Goal: Task Accomplishment & Management: Manage account settings

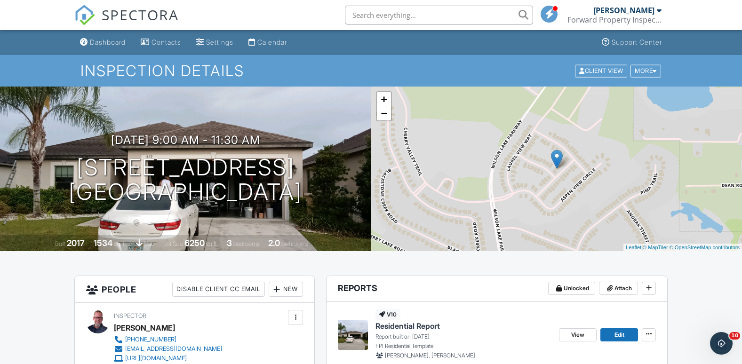
click at [263, 43] on link "Calendar" at bounding box center [268, 42] width 46 height 17
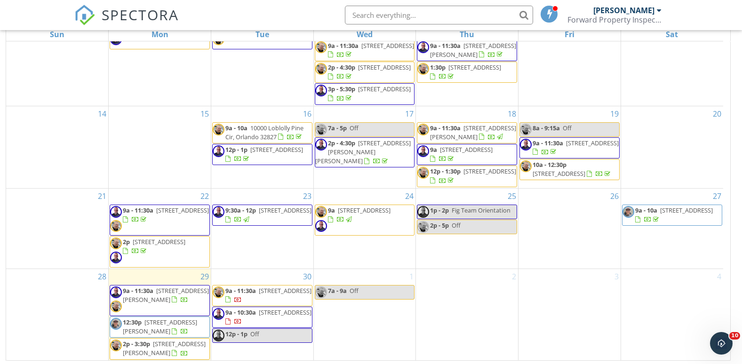
scroll to position [125, 0]
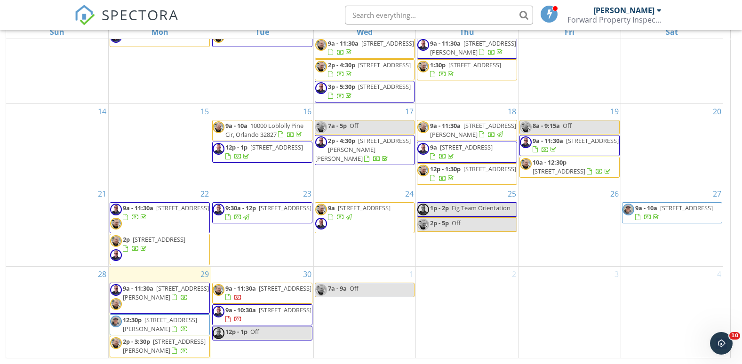
click at [174, 349] on span "[STREET_ADDRESS][PERSON_NAME]" at bounding box center [164, 345] width 83 height 17
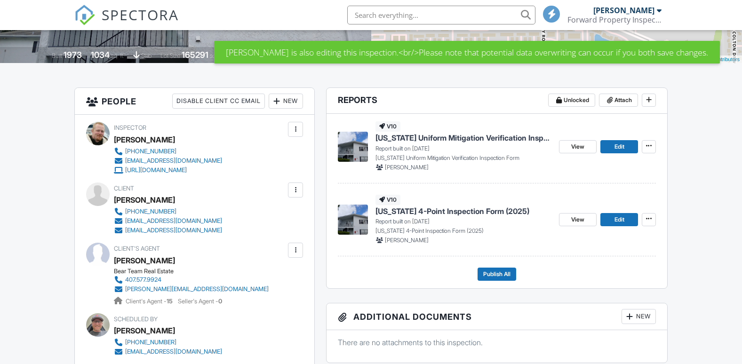
click at [489, 139] on span "[US_STATE] Uniform Mitigation Verification Inspection Form" at bounding box center [464, 138] width 176 height 10
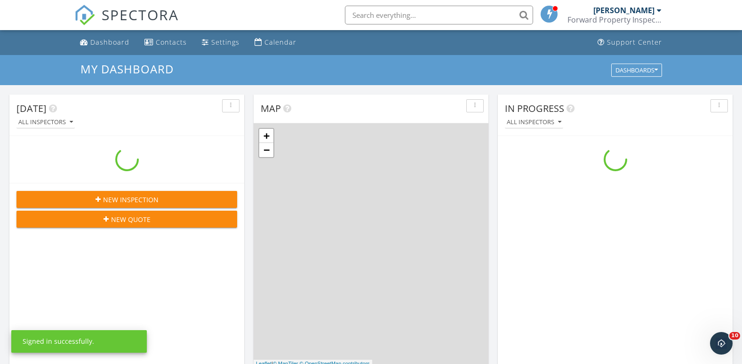
scroll to position [871, 757]
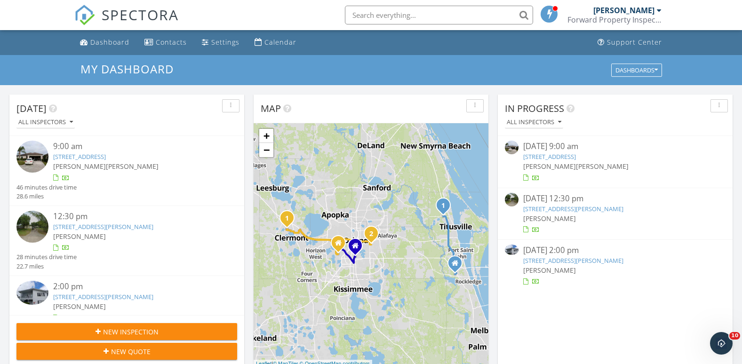
click at [560, 159] on link "519 Delta Ave, Groveland, FL 34736" at bounding box center [549, 156] width 53 height 8
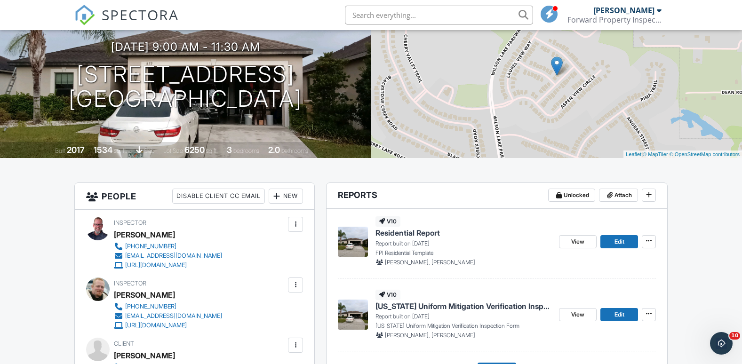
scroll to position [94, 0]
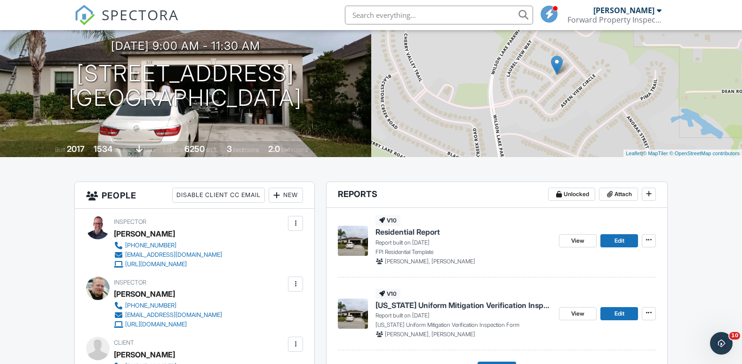
click at [403, 231] on span "Residential Report" at bounding box center [408, 232] width 64 height 10
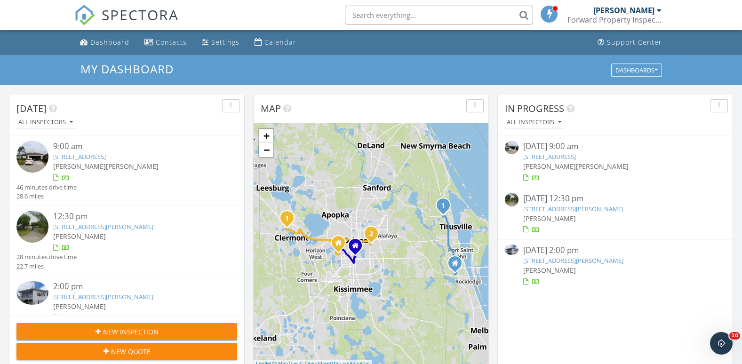
click at [562, 160] on link "[STREET_ADDRESS]" at bounding box center [549, 156] width 53 height 8
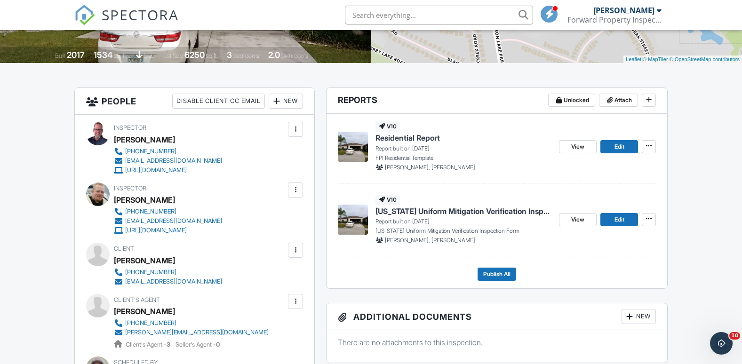
click at [442, 213] on span "Florida Uniform Mitigation Verification Inspection Form" at bounding box center [464, 211] width 176 height 10
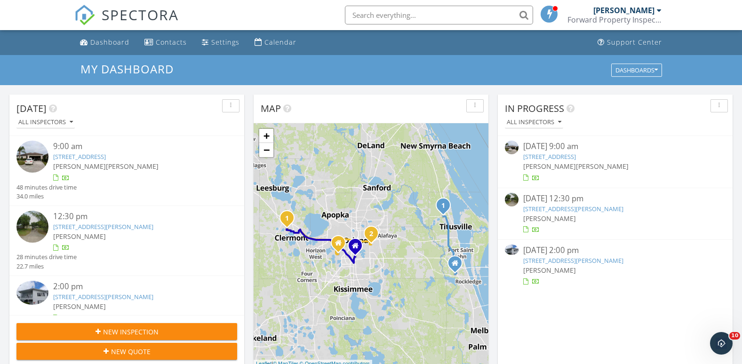
click at [576, 162] on span "[PERSON_NAME]" at bounding box center [602, 166] width 53 height 9
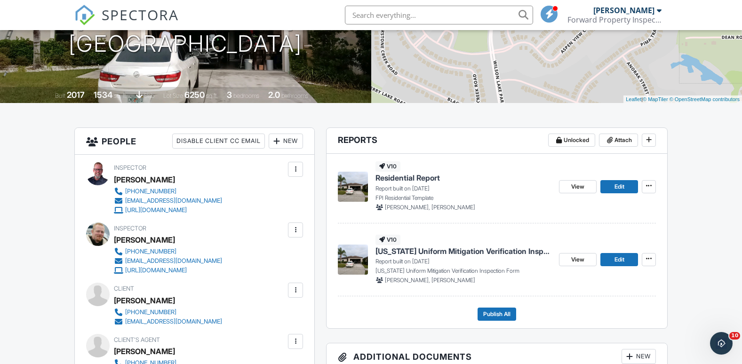
click at [403, 246] on span "[US_STATE] Uniform Mitigation Verification Inspection Form" at bounding box center [464, 251] width 176 height 10
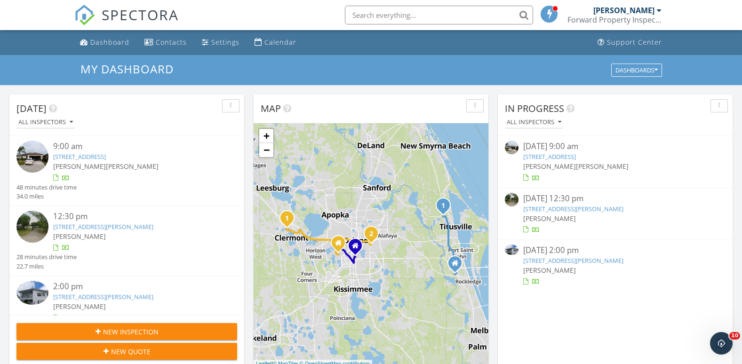
click at [559, 159] on link "[STREET_ADDRESS]" at bounding box center [549, 156] width 53 height 8
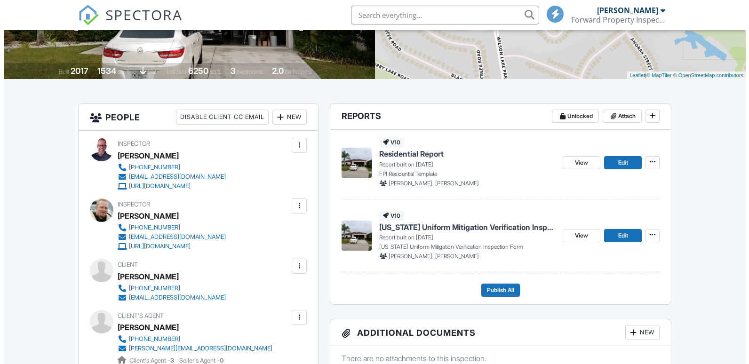
scroll to position [188, 0]
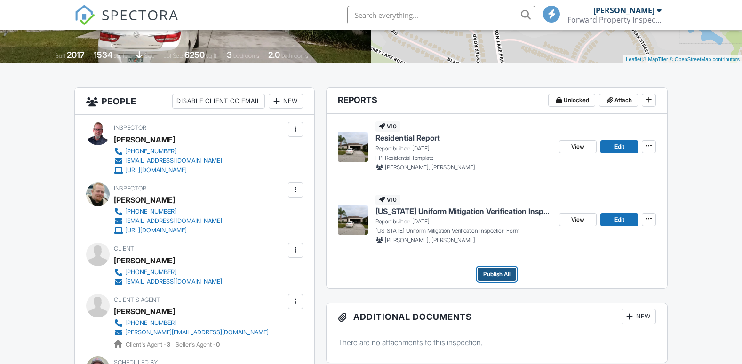
click at [499, 276] on span "Publish All" at bounding box center [496, 274] width 27 height 9
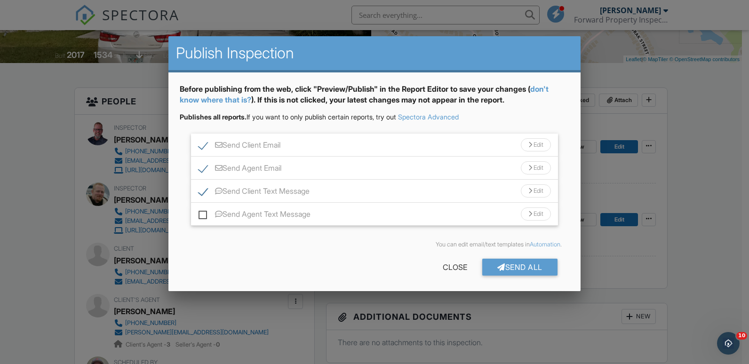
scroll to position [0, 0]
click at [202, 214] on label "Send Agent Text Message" at bounding box center [255, 216] width 112 height 12
click at [202, 213] on input "Send Agent Text Message" at bounding box center [202, 210] width 6 height 6
checkbox input "true"
click at [503, 264] on div "Send All" at bounding box center [519, 267] width 75 height 17
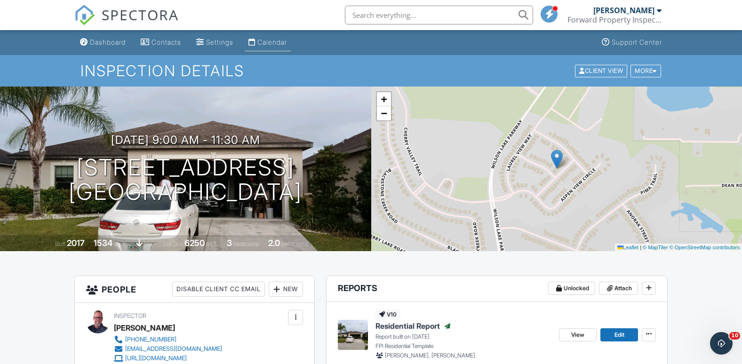
click at [274, 40] on div "Calendar" at bounding box center [272, 42] width 30 height 8
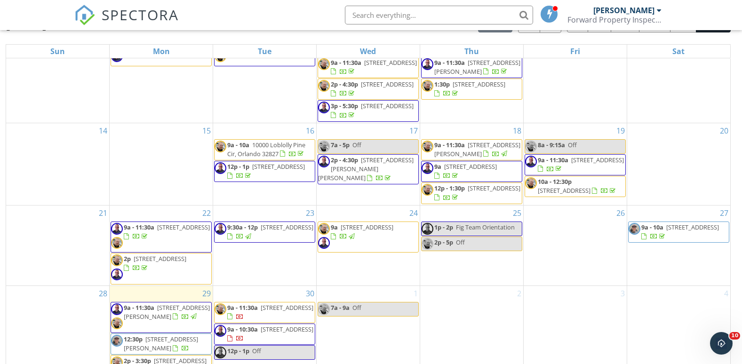
scroll to position [125, 0]
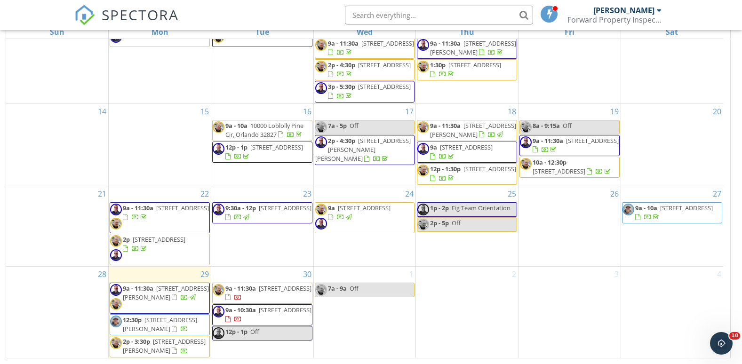
click at [257, 323] on span "9a - 10:30a [STREET_ADDRESS]" at bounding box center [262, 315] width 99 height 18
